Goal: Entertainment & Leisure: Consume media (video, audio)

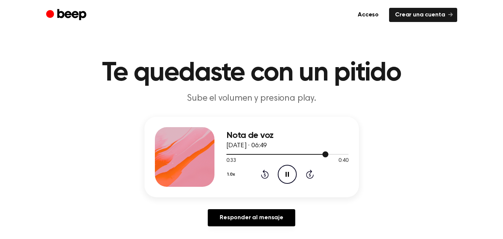
click at [226, 154] on div at bounding box center [287, 154] width 122 height 6
click at [250, 154] on div at bounding box center [287, 154] width 122 height 6
click at [282, 172] on icon "Play Audio" at bounding box center [287, 174] width 19 height 19
click at [281, 177] on icon "Play Audio" at bounding box center [287, 174] width 19 height 19
click at [226, 154] on div at bounding box center [253, 154] width 54 height 1
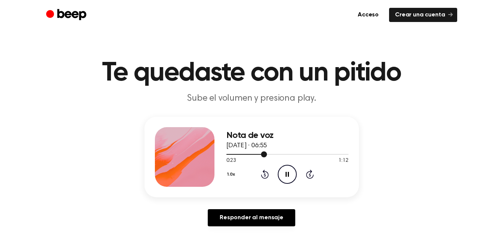
click at [232, 154] on div at bounding box center [287, 154] width 122 height 6
